Goal: Task Accomplishment & Management: Use online tool/utility

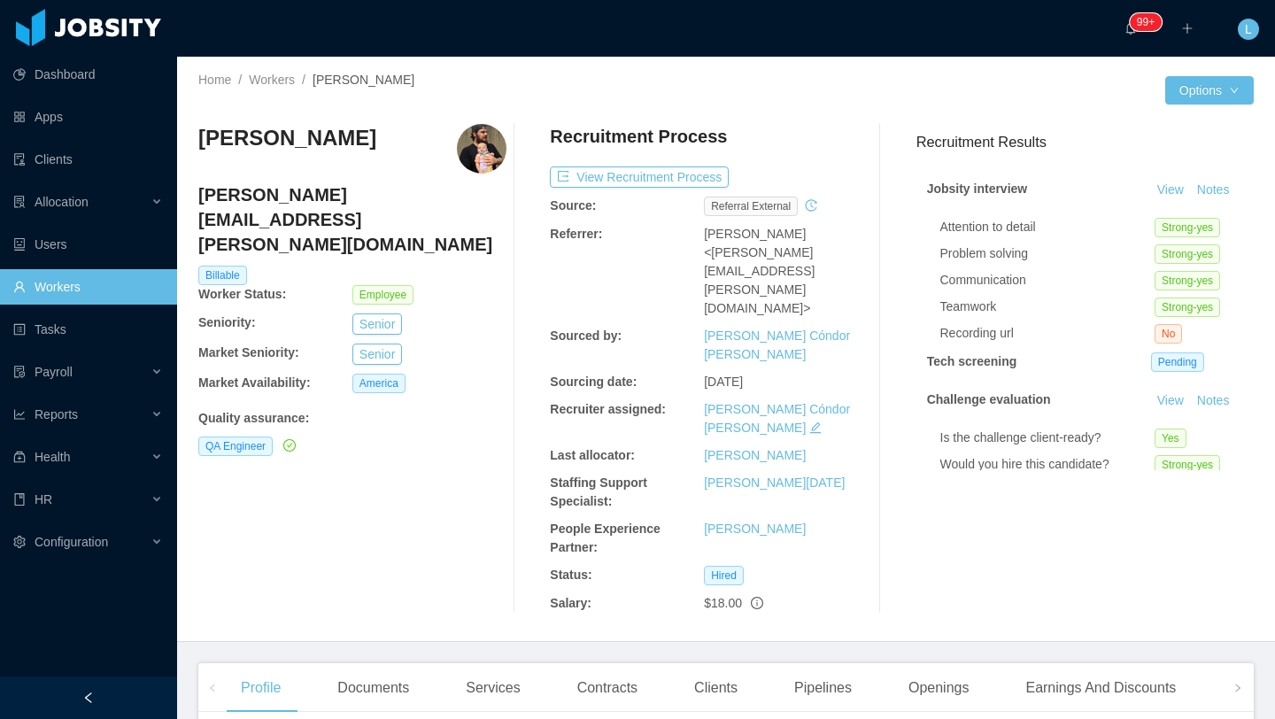
scroll to position [259, 0]
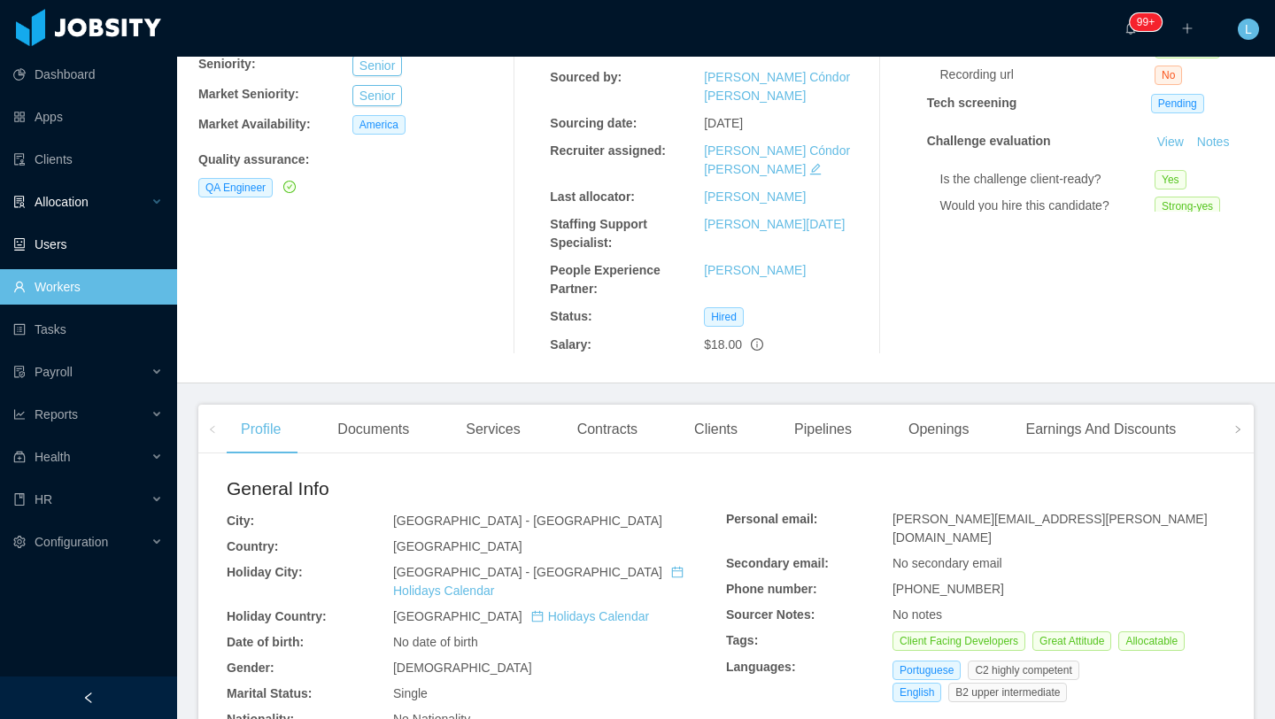
click at [57, 203] on span "Allocation" at bounding box center [62, 202] width 54 height 14
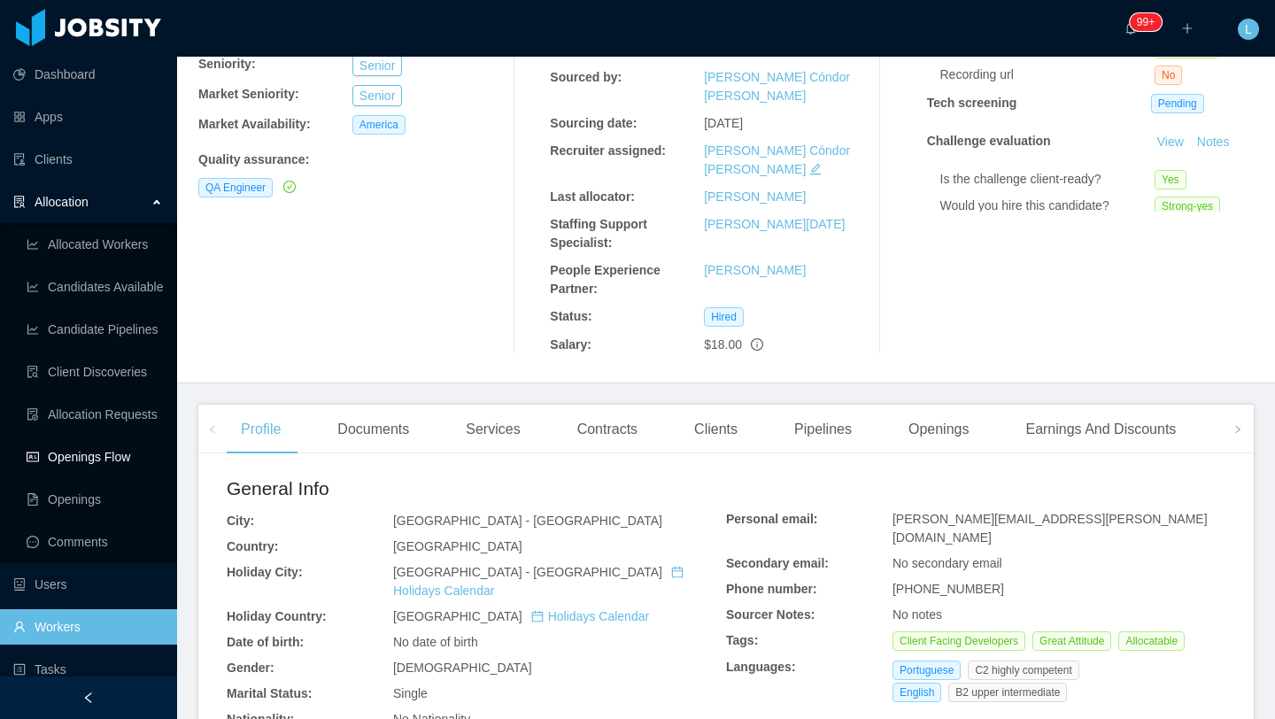
click at [95, 449] on link "Openings Flow" at bounding box center [95, 456] width 136 height 35
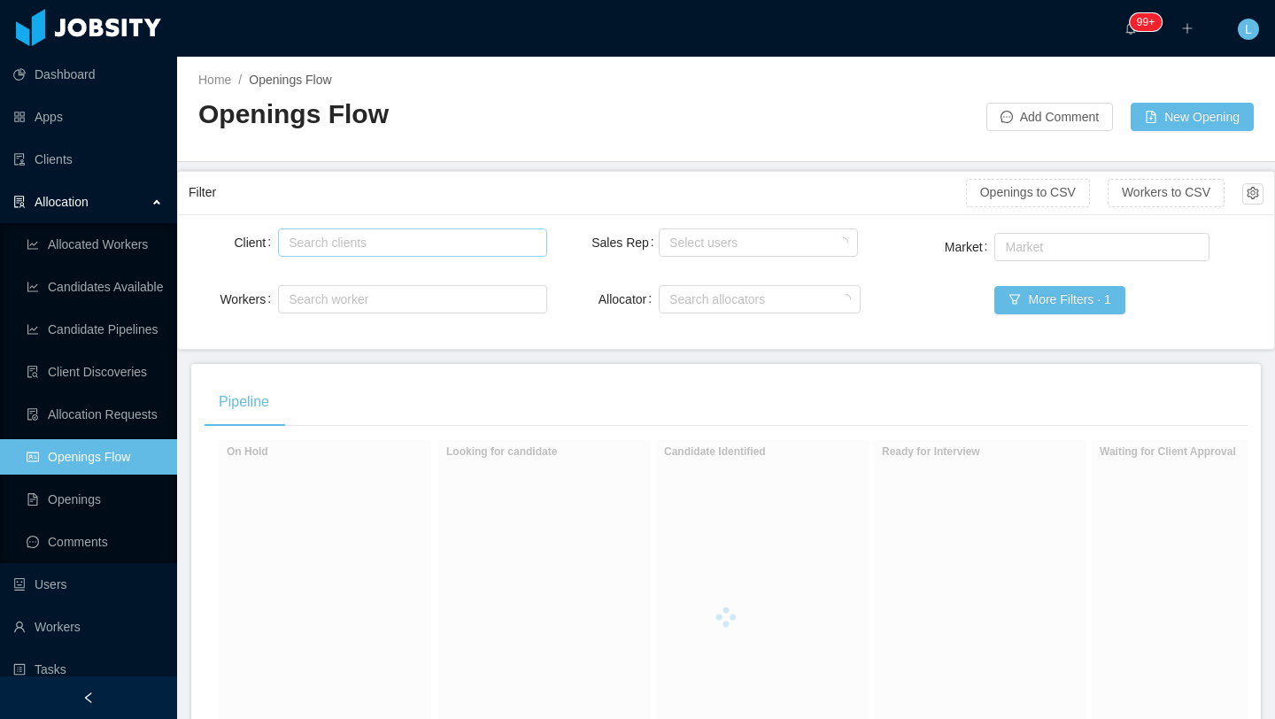
click at [497, 247] on div "Search clients" at bounding box center [408, 243] width 239 height 18
type input "*****"
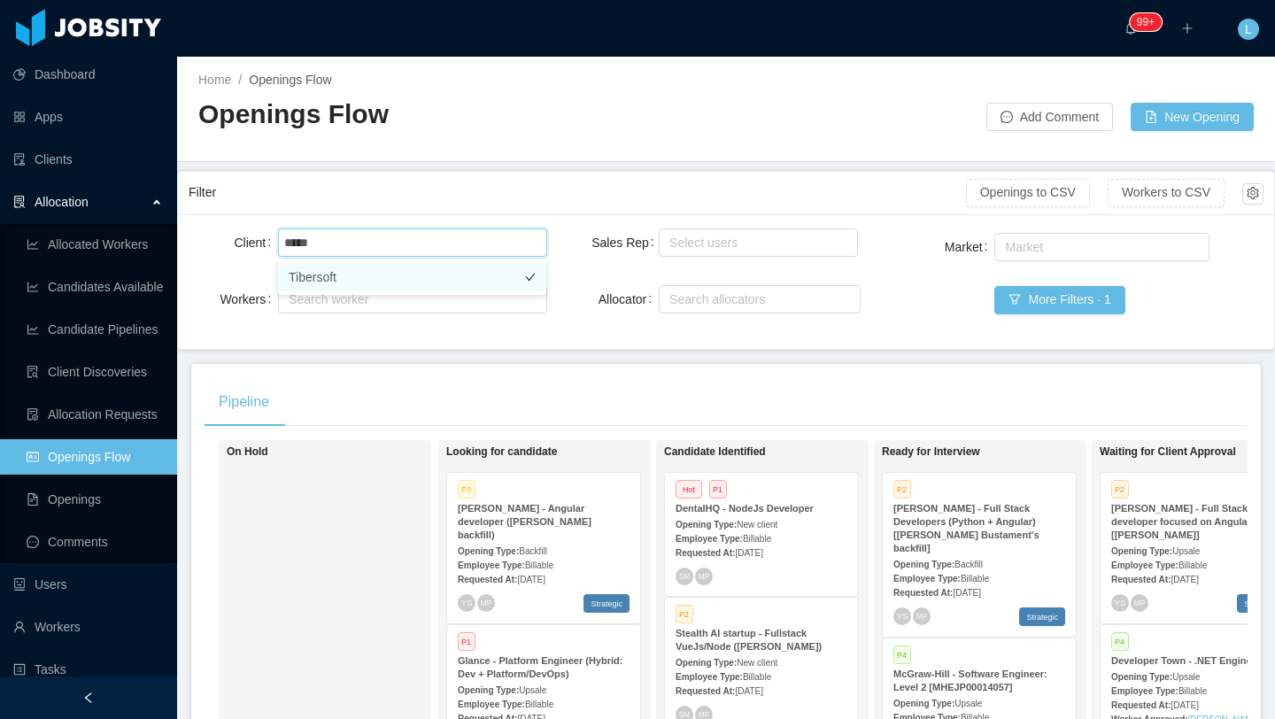
click at [391, 274] on li "Tibersoft" at bounding box center [412, 277] width 268 height 28
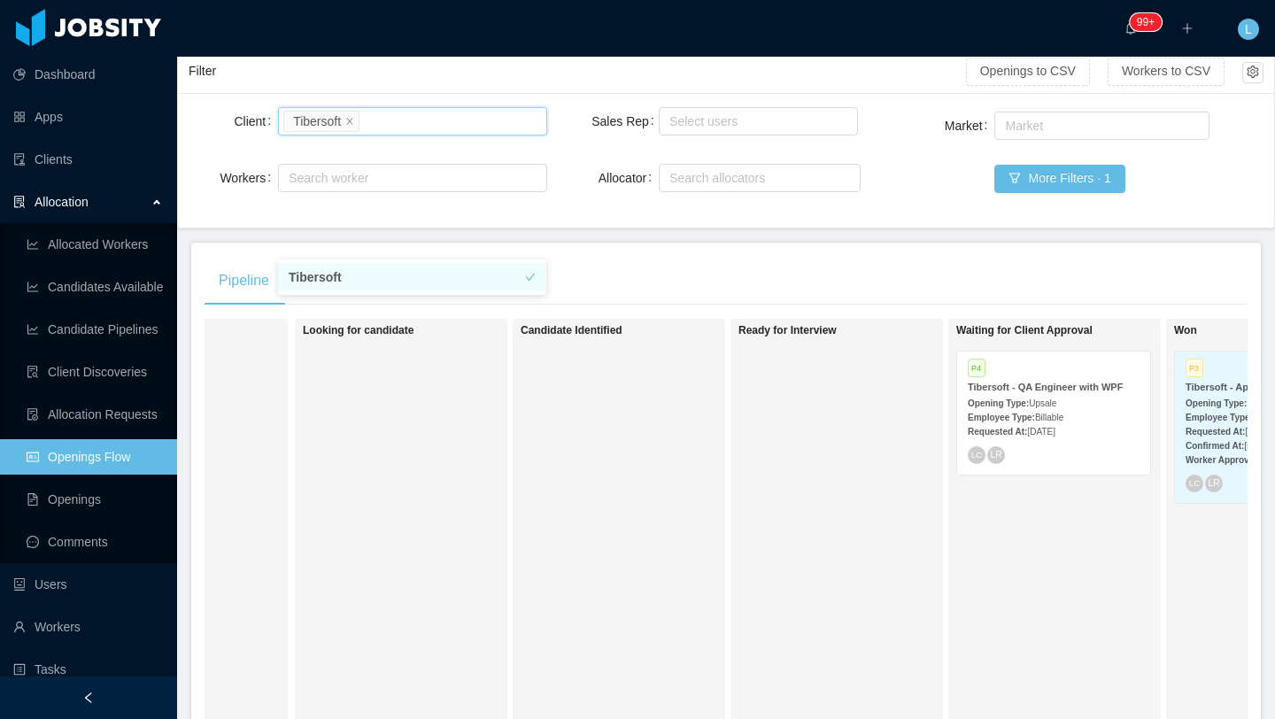
scroll to position [0, 168]
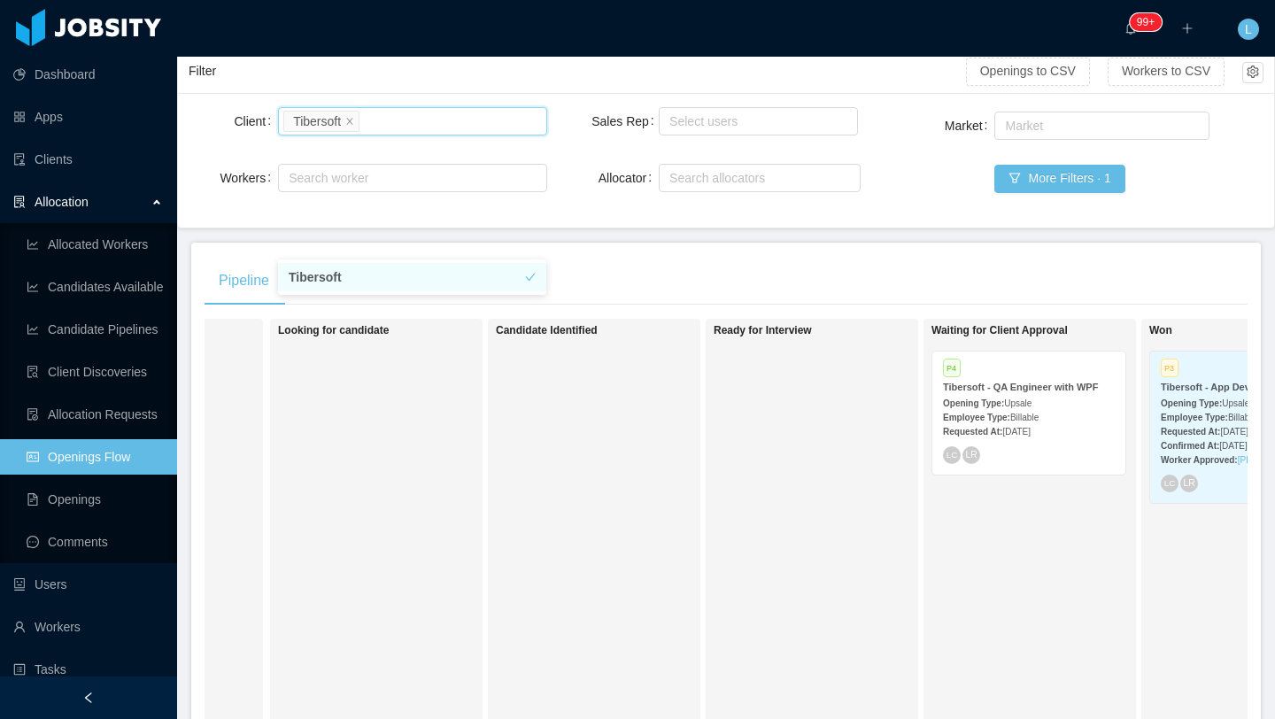
click at [1044, 408] on div "Employee Type: Billable" at bounding box center [1029, 416] width 172 height 19
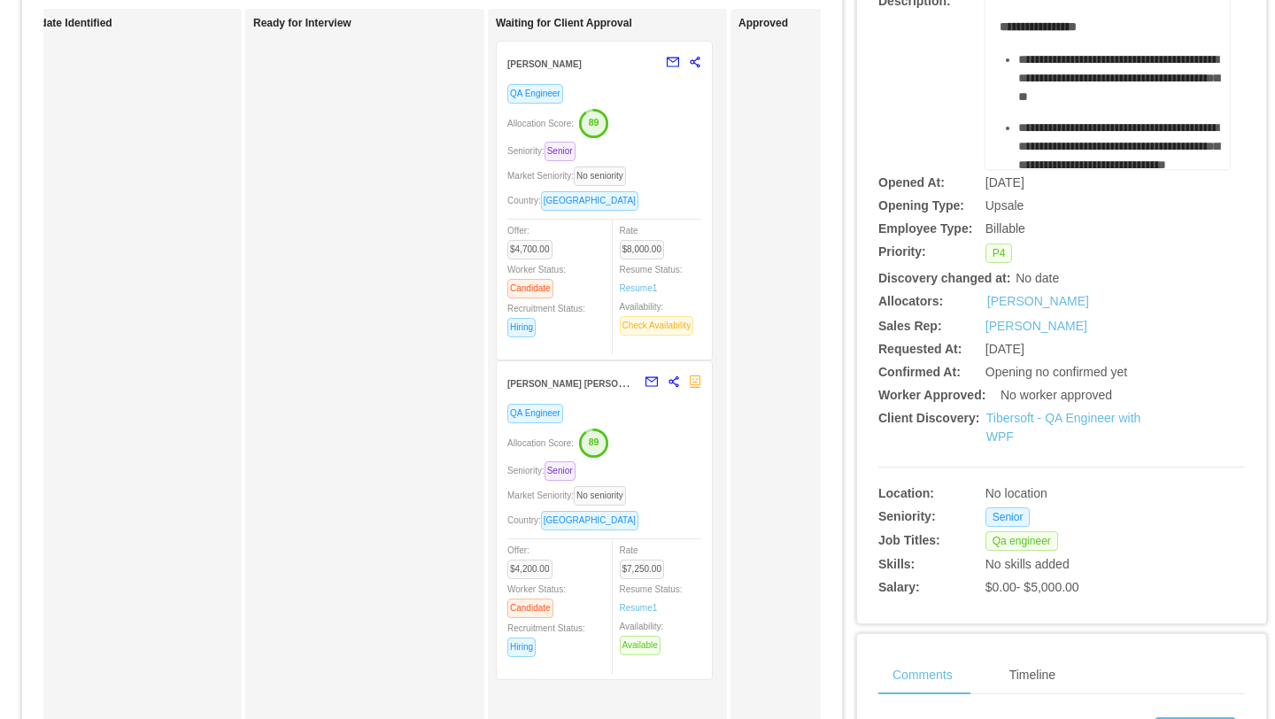
scroll to position [182, 0]
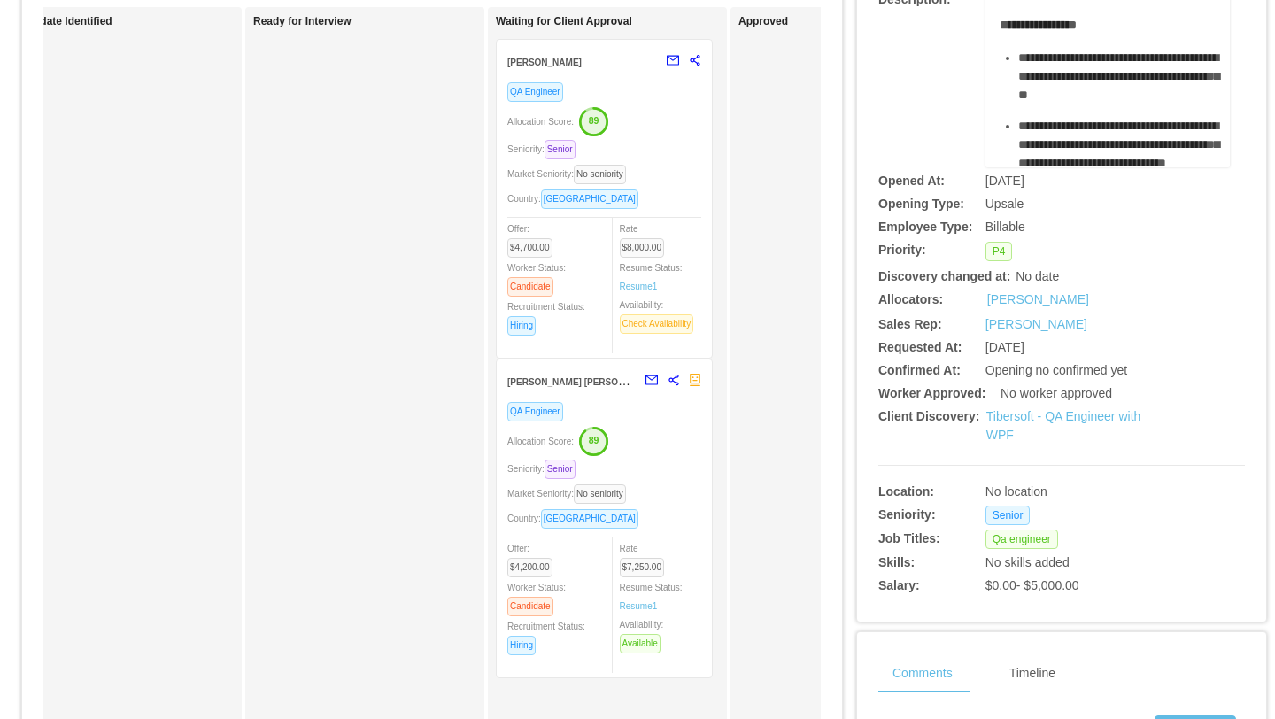
click at [693, 167] on div "Market Seniority: No seniority" at bounding box center [605, 174] width 194 height 20
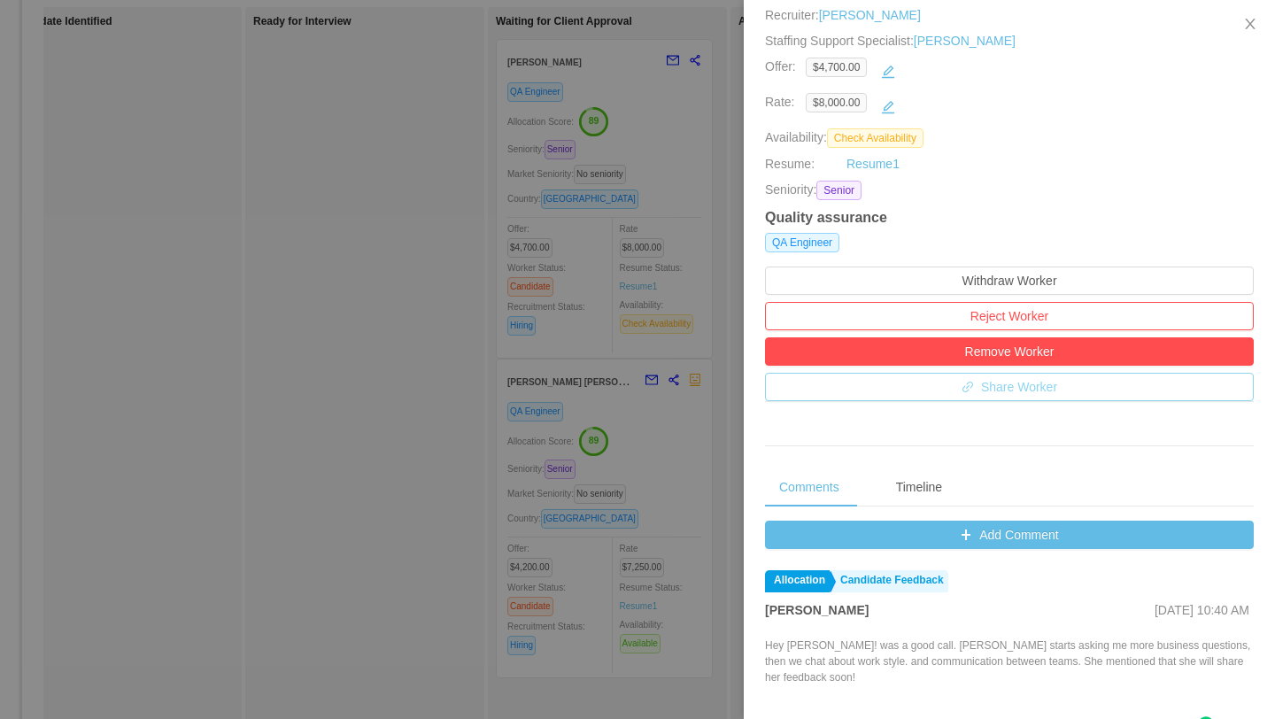
scroll to position [290, 0]
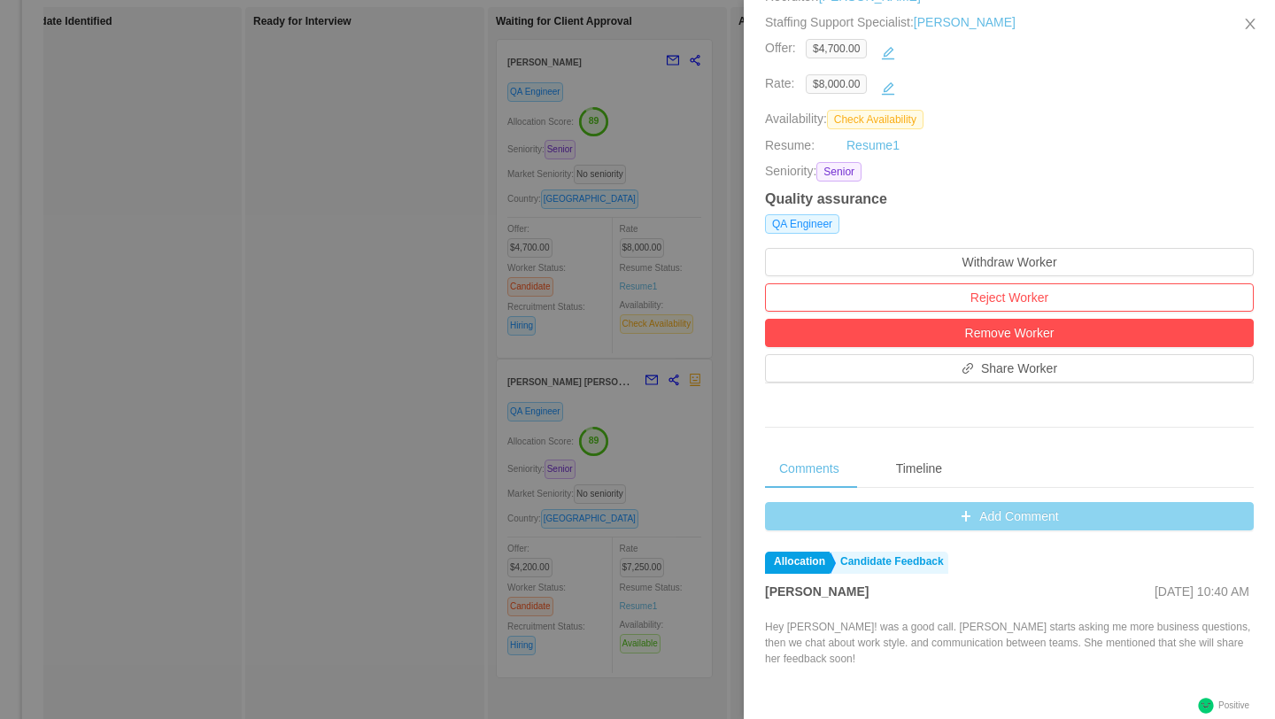
click at [988, 522] on button "Add Comment" at bounding box center [1009, 516] width 489 height 28
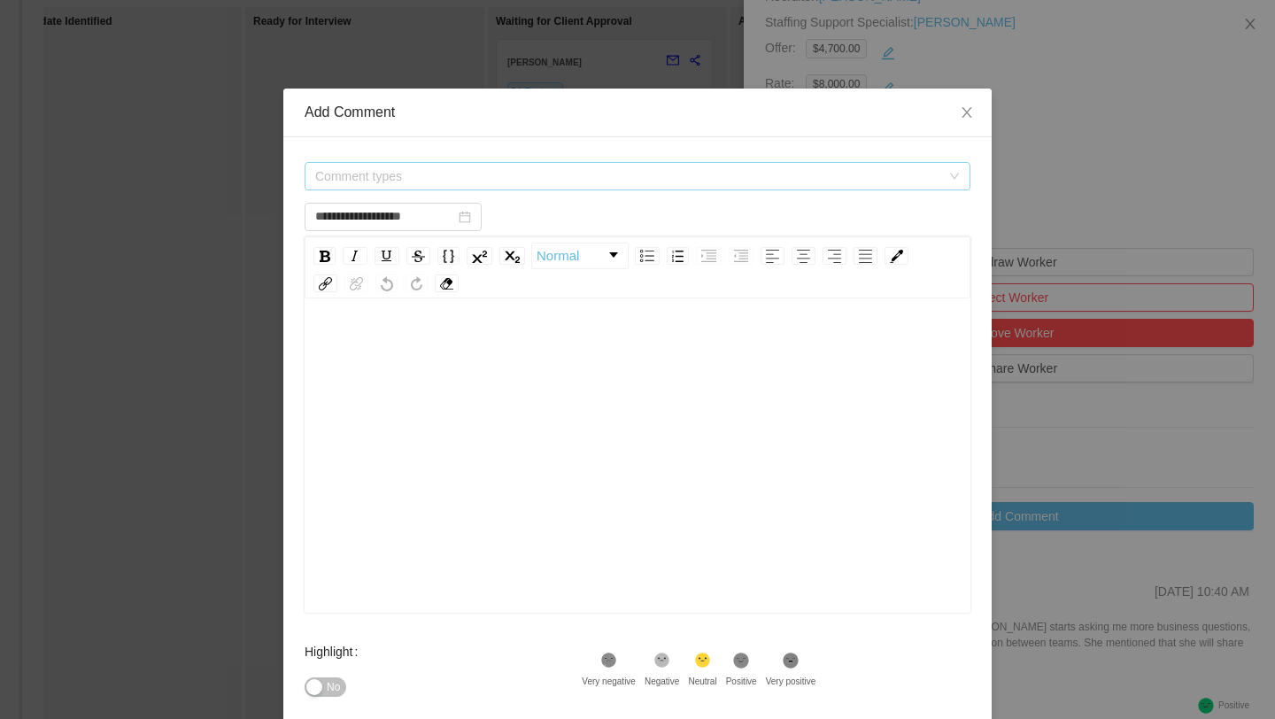
click at [805, 182] on span "Comment types" at bounding box center [627, 176] width 625 height 18
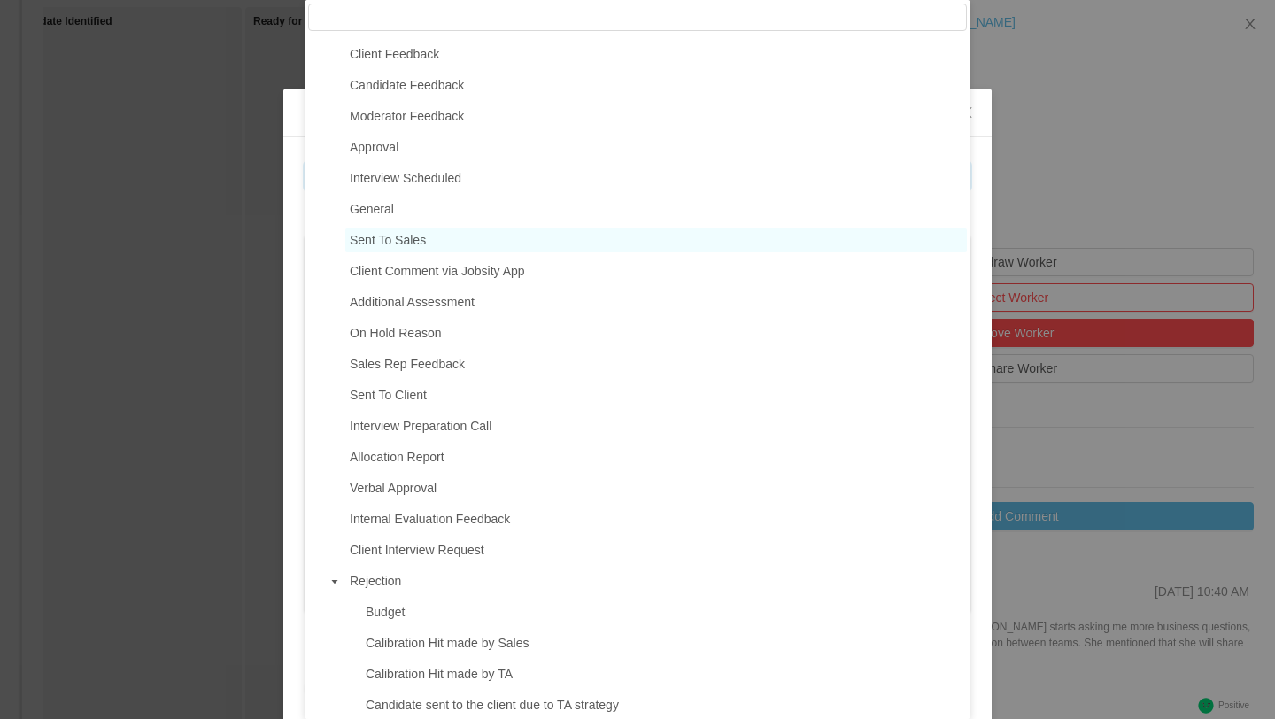
scroll to position [36, 0]
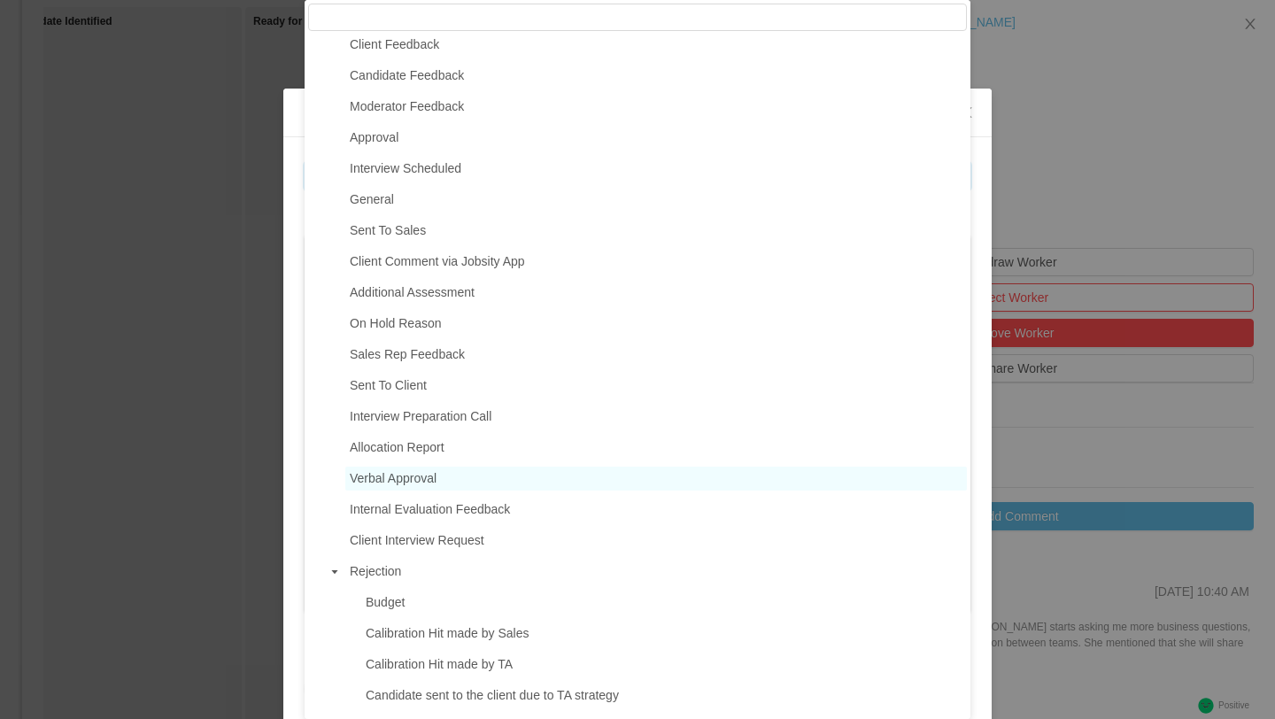
click at [424, 484] on span "Verbal Approval" at bounding box center [393, 478] width 87 height 14
type input "**********"
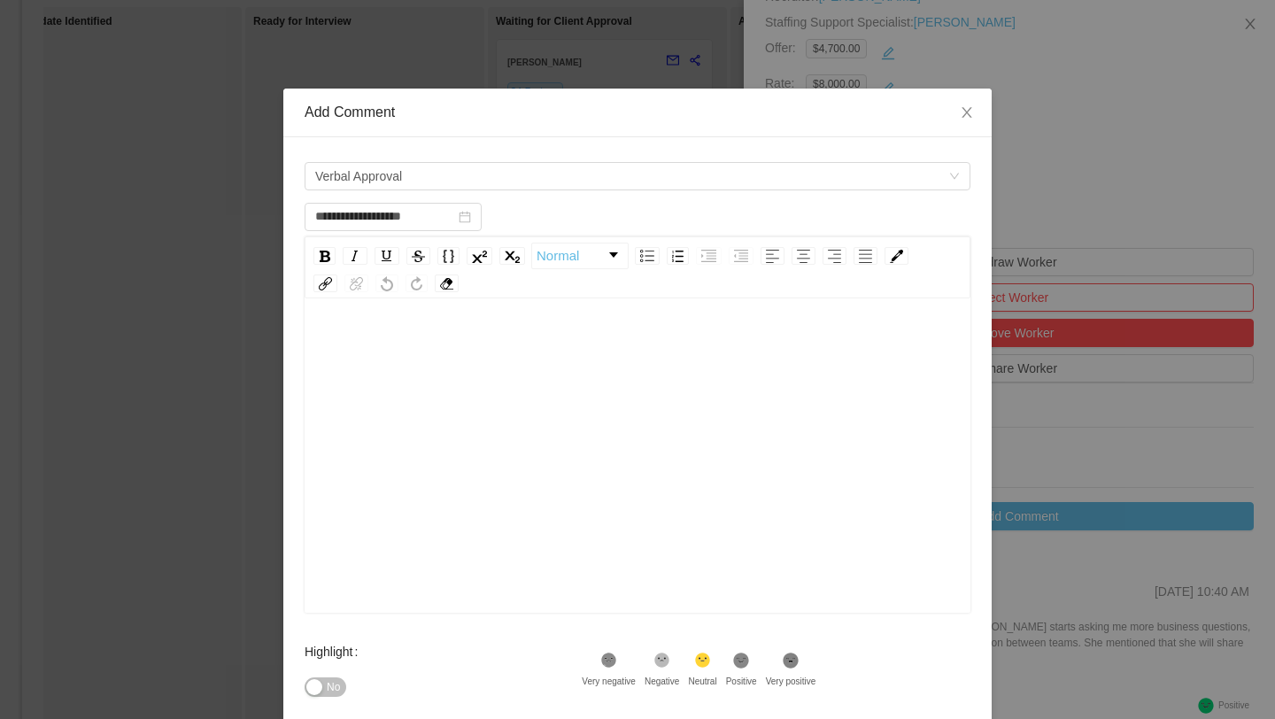
click at [716, 360] on div "rdw-editor" at bounding box center [638, 346] width 639 height 35
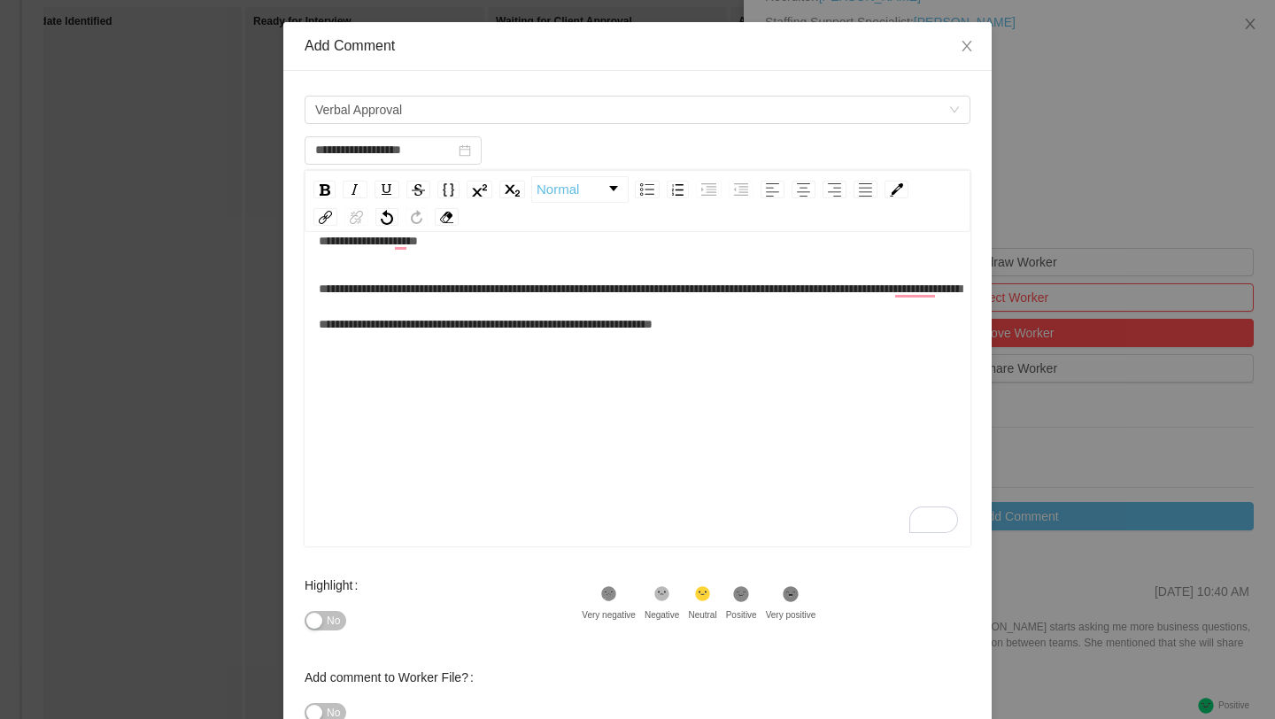
scroll to position [189, 0]
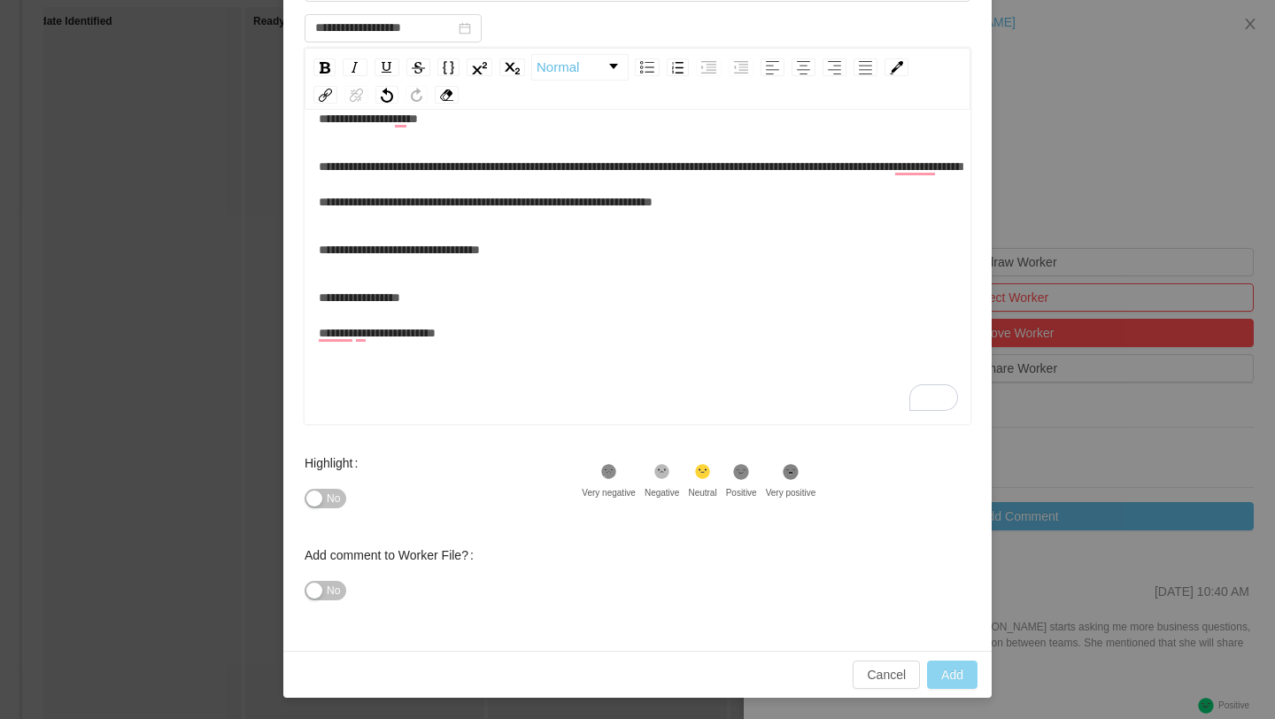
click at [946, 684] on button "Add" at bounding box center [952, 675] width 50 height 28
type input "**********"
